Goal: Transaction & Acquisition: Obtain resource

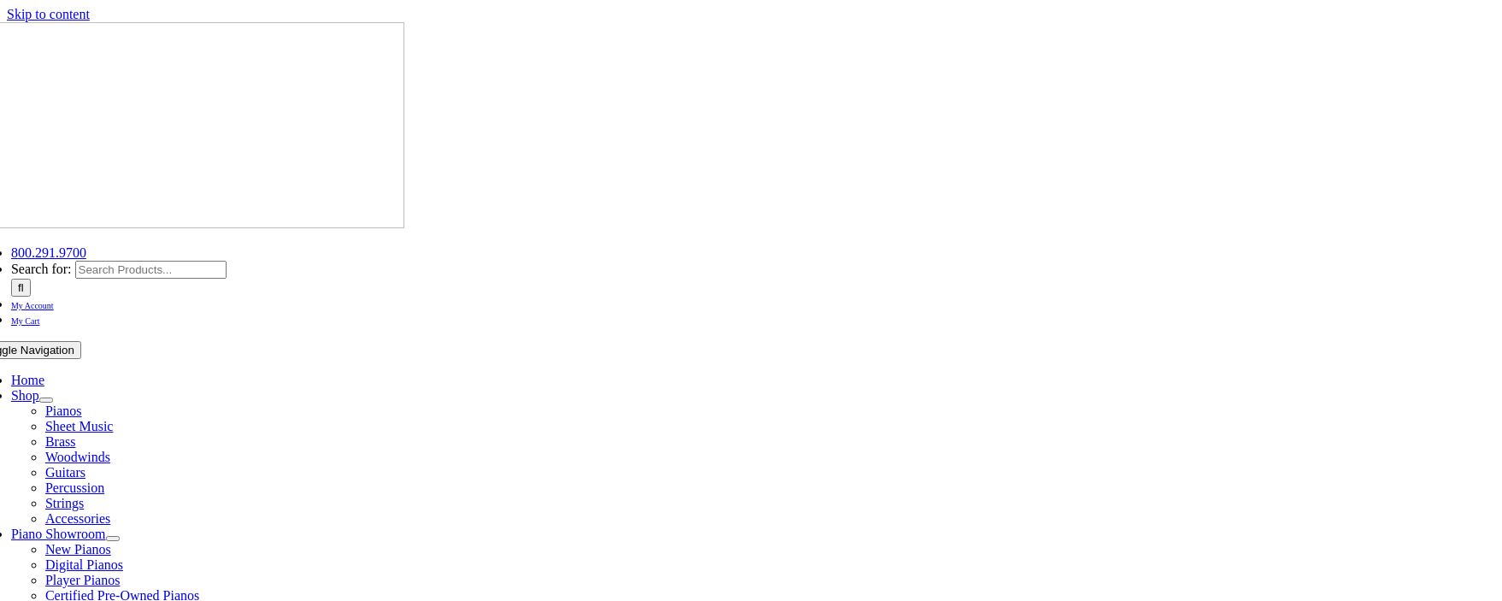
scroll to position [570, 0]
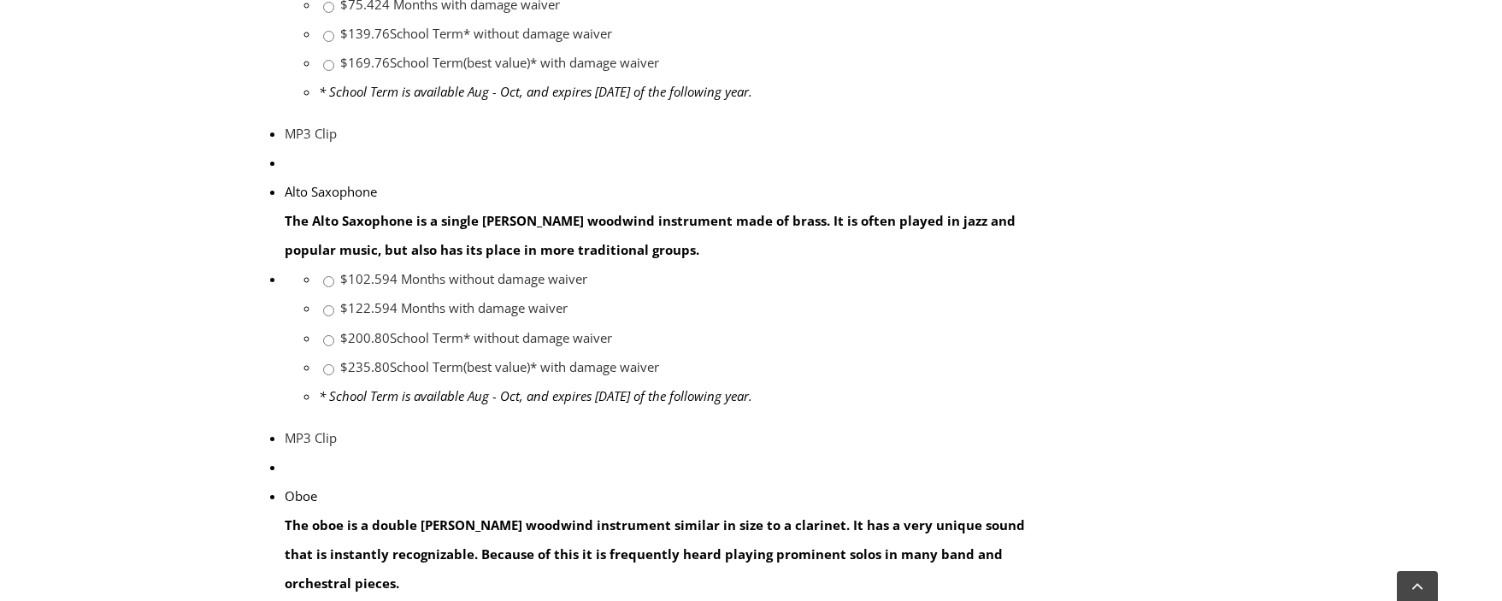
scroll to position [2576, 0]
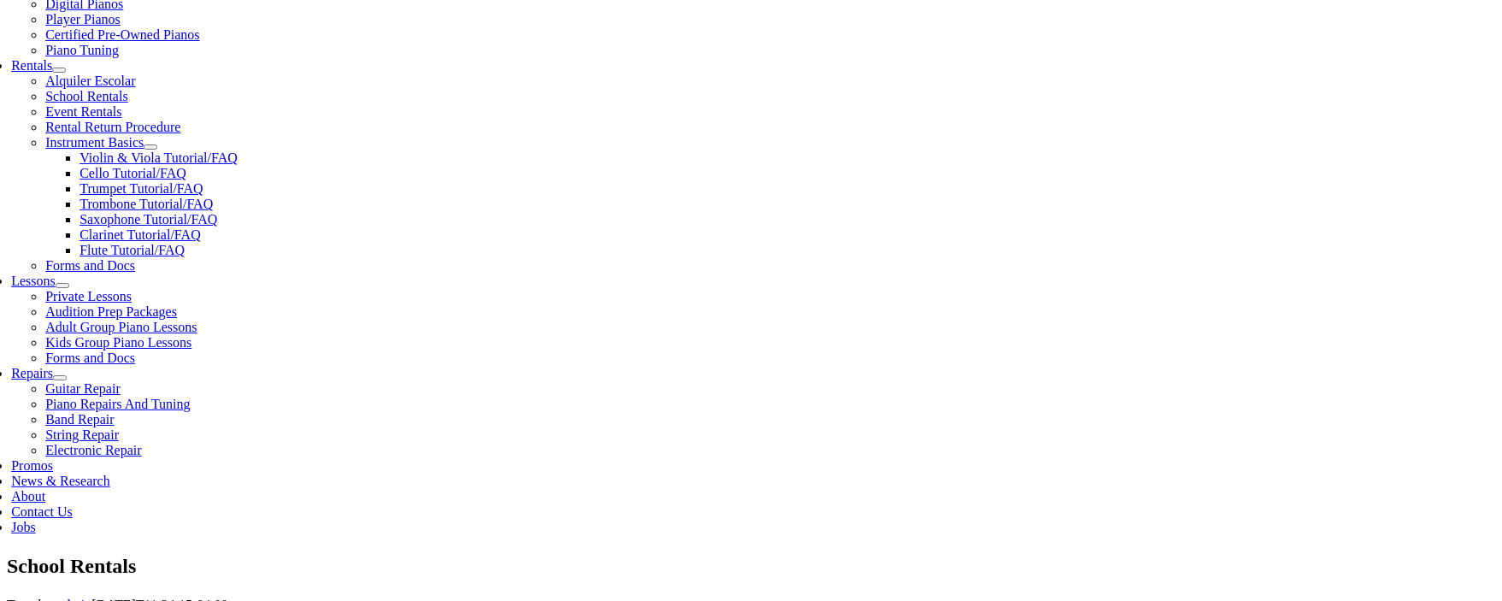
scroll to position [570, 0]
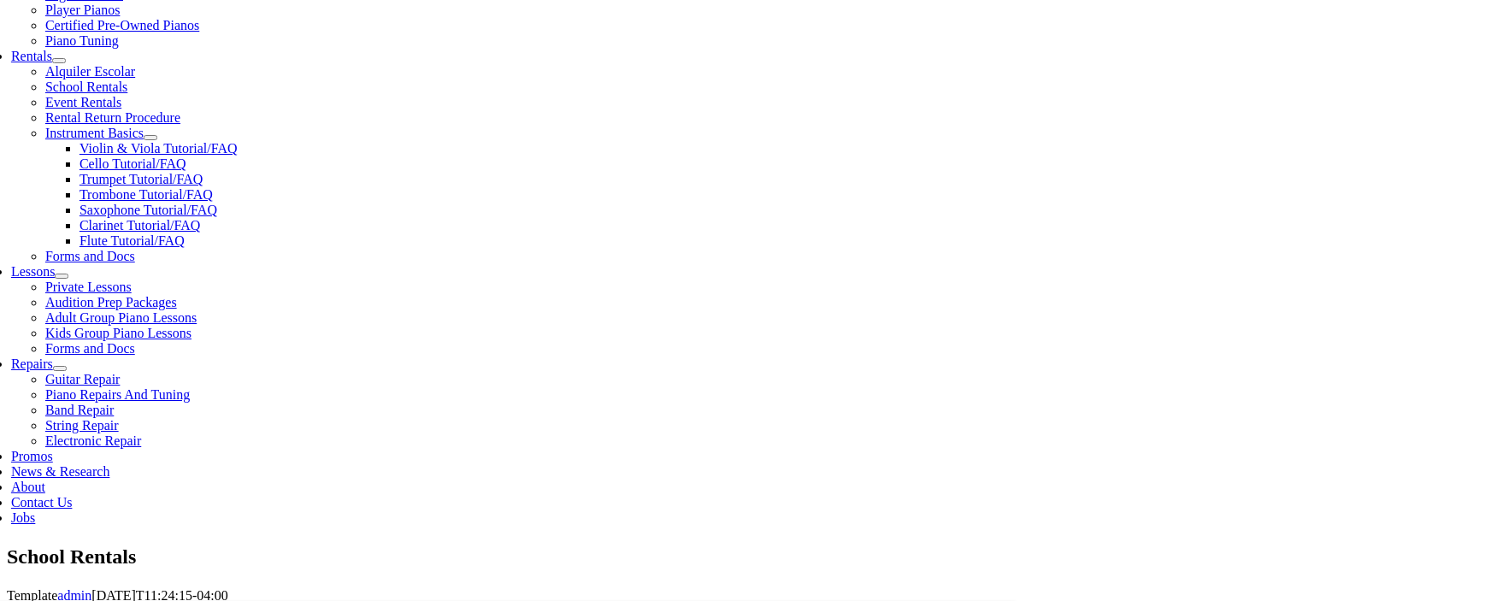
click at [1294, 600] on div "Select your School & Grade Taylor's Music serves Chester and Delaware County, P…" at bounding box center [758, 604] width 1502 height 0
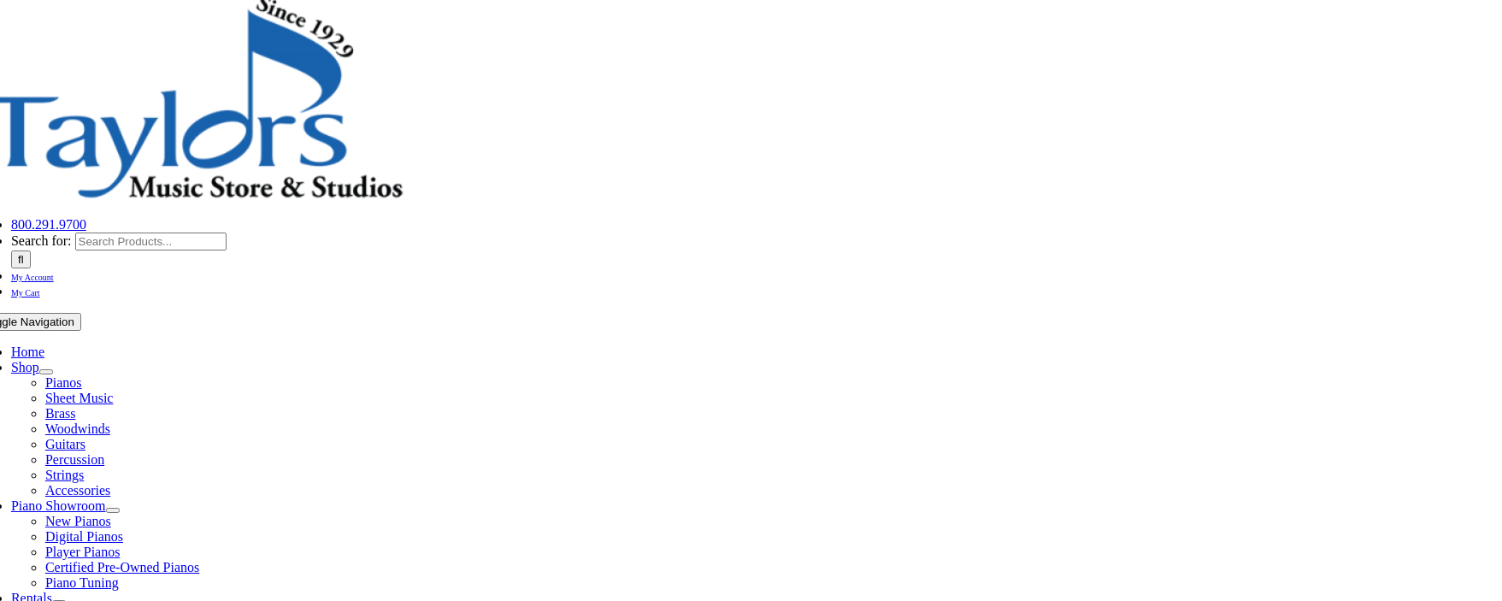
scroll to position [0, 0]
